Goal: Information Seeking & Learning: Learn about a topic

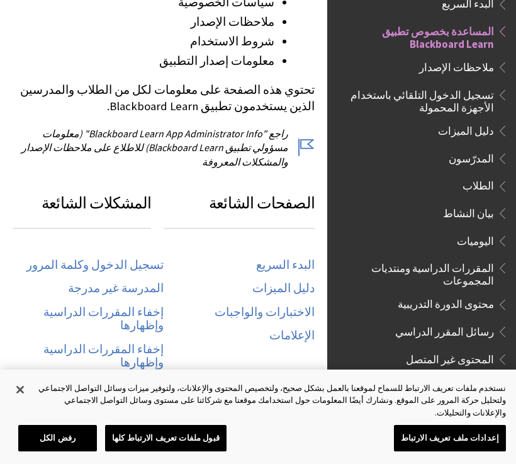
scroll to position [539, 0]
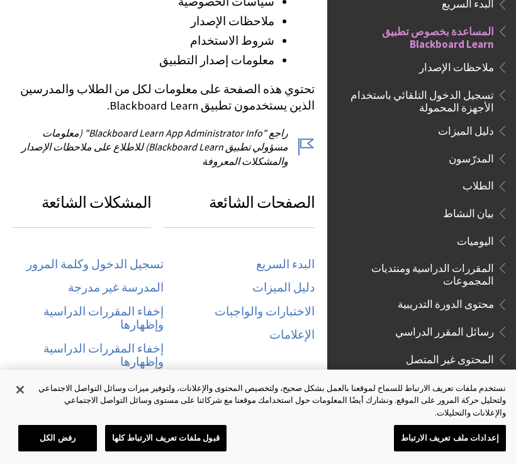
click at [439, 40] on span "المساعدة بخصوص تطبيق Blackboard Learn" at bounding box center [418, 36] width 152 height 30
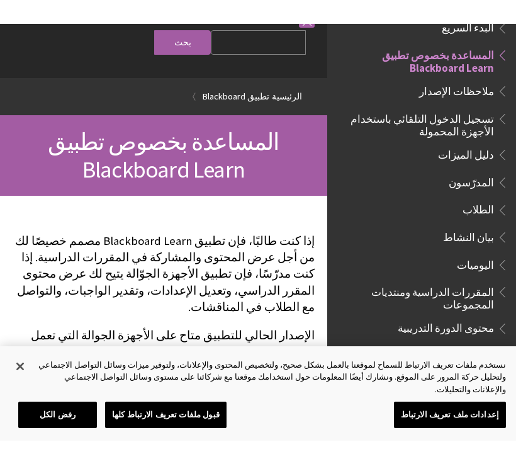
scroll to position [0, 0]
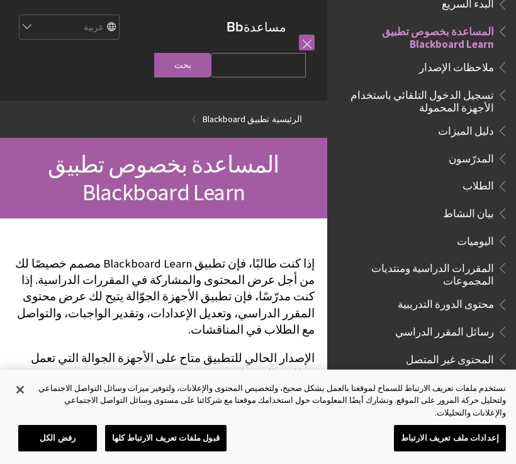
click at [62, 26] on select "English عربية Català Cymraeg Deutsch Español Suomi Français עברית Italiano 日本語 …" at bounding box center [68, 27] width 101 height 25
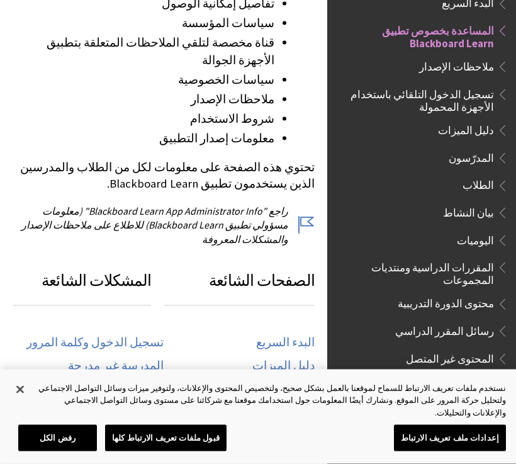
scroll to position [461, 0]
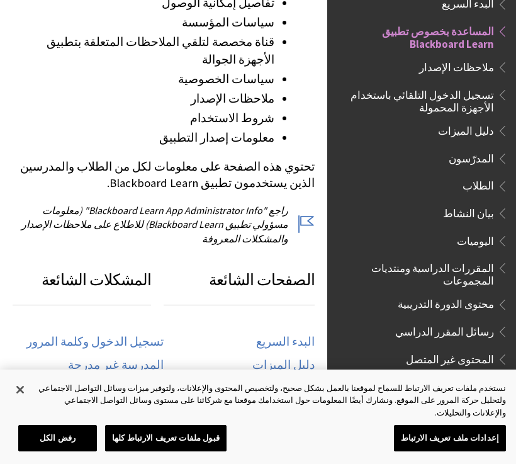
click at [141, 335] on link "تسجيل الدخول وكلمة المرور" at bounding box center [94, 342] width 137 height 14
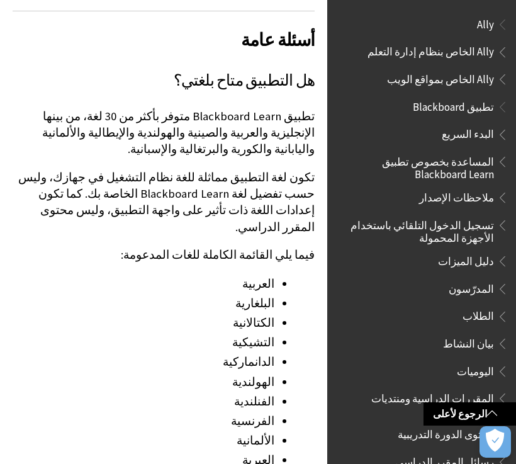
click at [460, 106] on span "تطبيق Blackboard" at bounding box center [453, 104] width 81 height 17
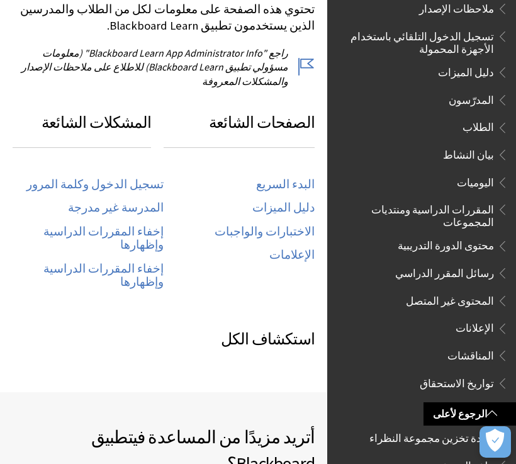
scroll to position [618, 0]
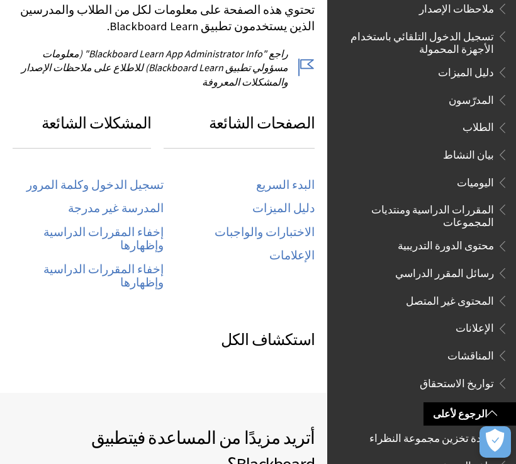
click at [288, 249] on link "الإعلامات" at bounding box center [291, 256] width 45 height 14
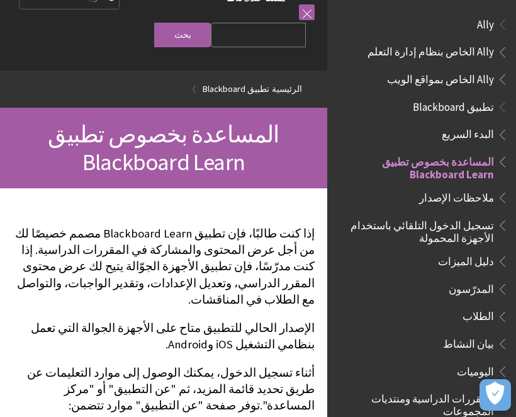
scroll to position [0, 0]
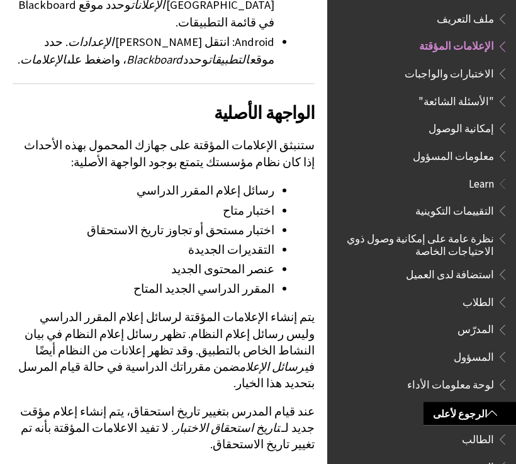
scroll to position [547, 0]
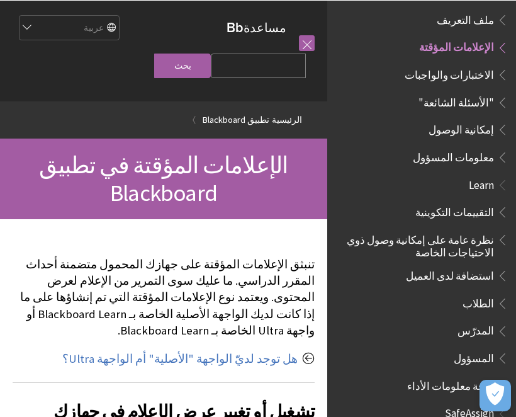
scroll to position [577, 0]
